Goal: Navigation & Orientation: Understand site structure

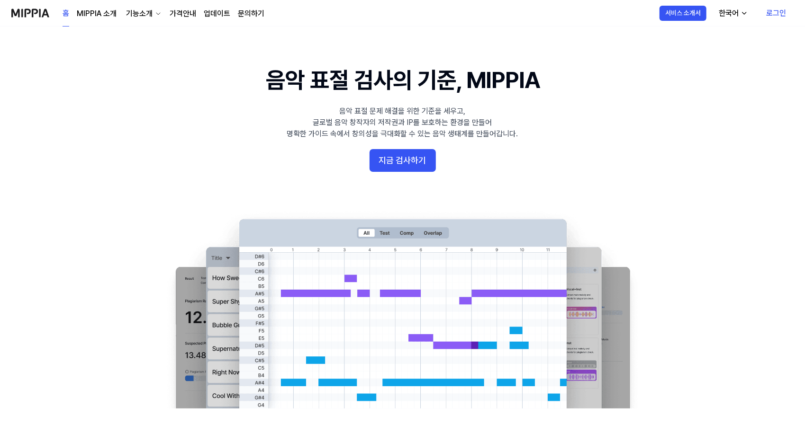
click at [100, 12] on link "MIPPIA 소개" at bounding box center [97, 13] width 40 height 11
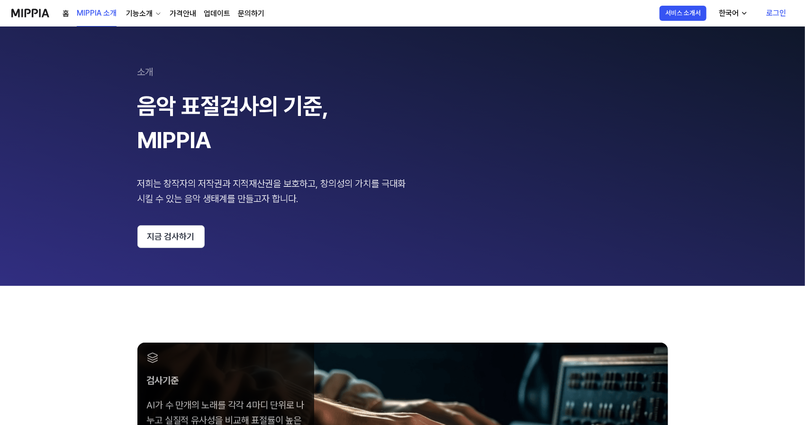
click at [69, 16] on div "홈 MIPPIA 소개 기능소개 가격안내 업데이트 문의하기" at bounding box center [164, 13] width 202 height 26
click at [68, 16] on link "홈" at bounding box center [66, 13] width 7 height 11
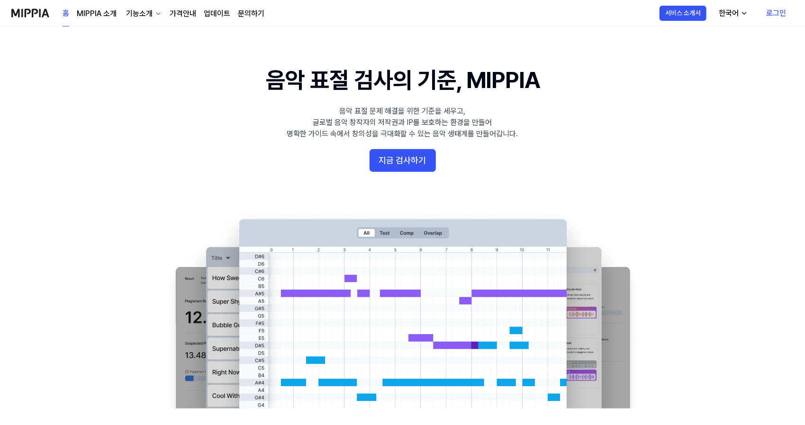
click at [139, 12] on div "기능소개" at bounding box center [139, 13] width 30 height 11
